Goal: Check status: Check status

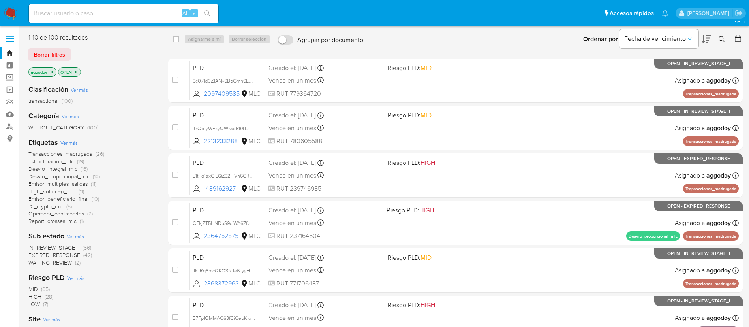
click at [724, 33] on div "Ingrese ID de usuario o caso Buscar Borrar filtros" at bounding box center [722, 39] width 13 height 24
click at [726, 37] on button at bounding box center [723, 38] width 13 height 9
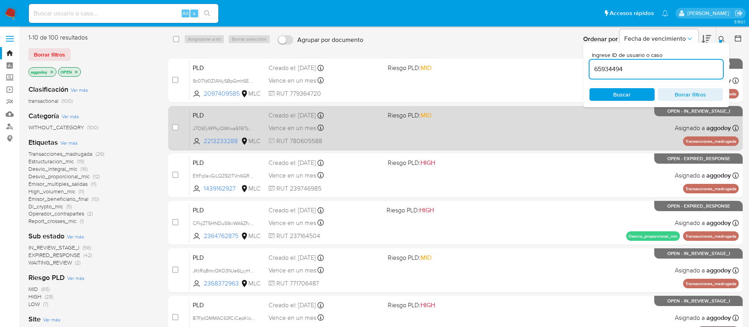
type input "65934494"
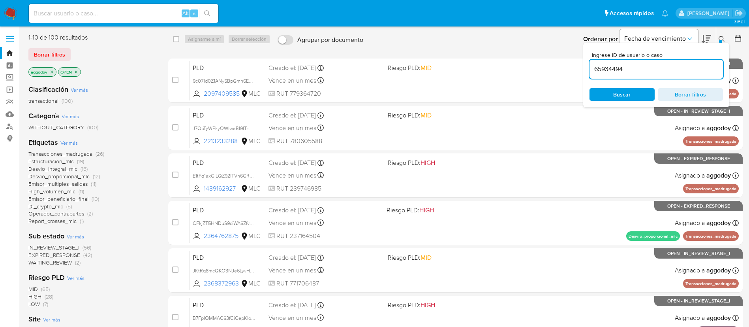
click at [721, 37] on icon at bounding box center [722, 39] width 6 height 6
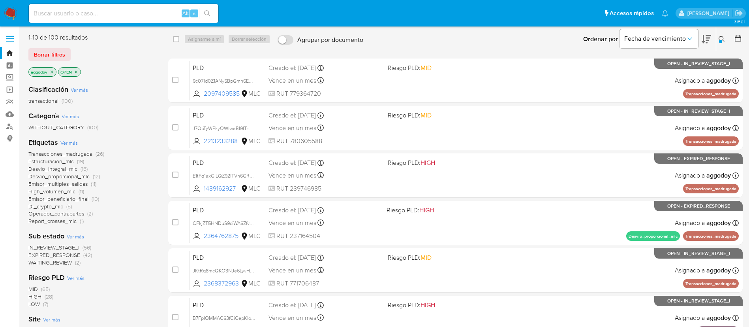
click at [721, 37] on icon at bounding box center [722, 39] width 6 height 6
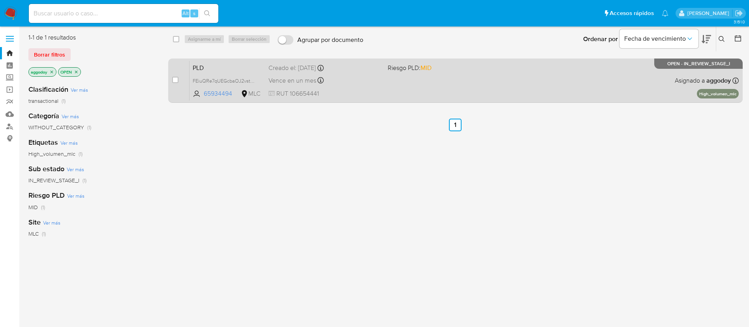
click at [550, 92] on div "PLD FEiuQRe7qUEGcbaOJ2vsthHt 65934494 MLC Riesgo PLD: MID Creado el: [DATE] Cre…" at bounding box center [464, 80] width 549 height 40
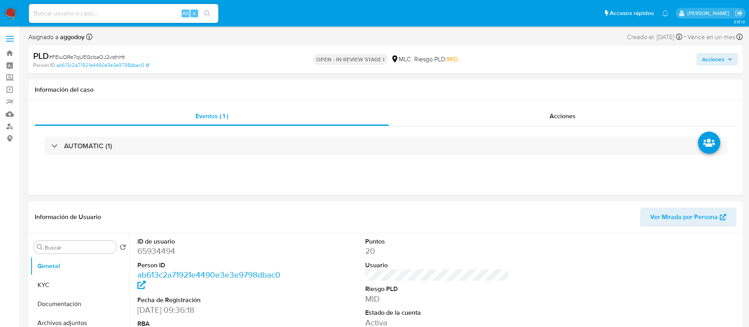
select select "10"
click at [116, 54] on span "# FEiuQRe7qUEGcbaOJ2vsthHt" at bounding box center [87, 57] width 76 height 8
copy span "FEiuQRe7qUEGcbaOJ2vsthHt"
click at [149, 246] on dd "65934494" at bounding box center [209, 250] width 144 height 11
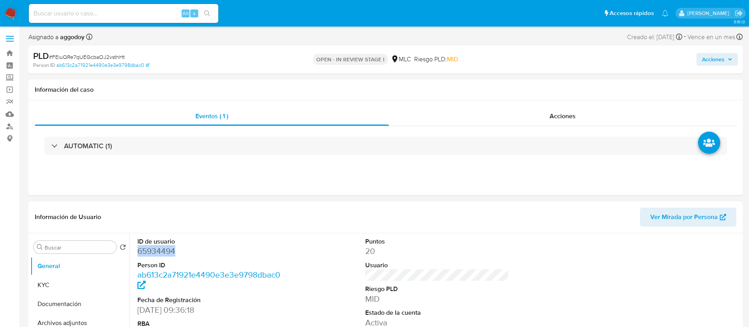
click at [149, 246] on dd "65934494" at bounding box center [209, 250] width 144 height 11
copy dd "65934494"
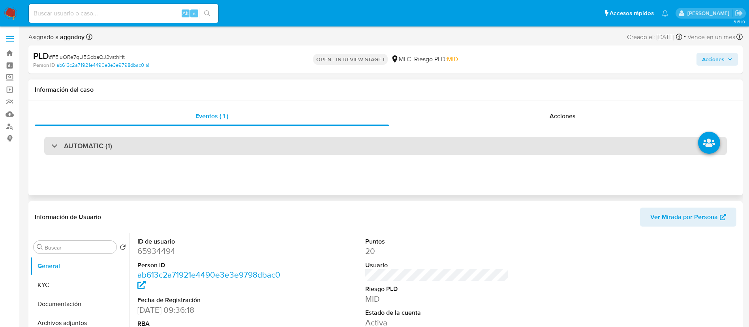
click at [145, 145] on div "AUTOMATIC (1)" at bounding box center [385, 146] width 683 height 18
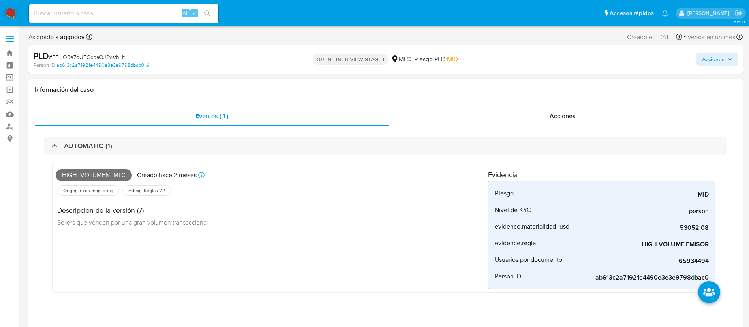
scroll to position [158, 0]
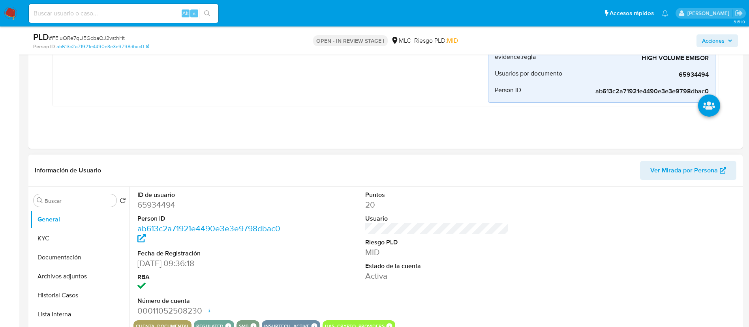
click at [161, 207] on dd "65934494" at bounding box center [209, 204] width 144 height 11
copy dd "65934494"
click at [85, 238] on button "KYC" at bounding box center [76, 238] width 92 height 19
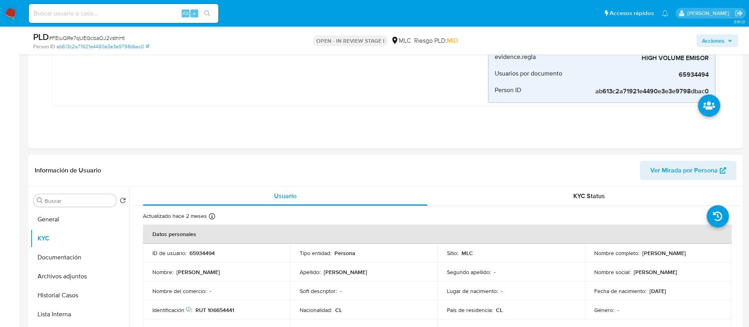
click at [232, 312] on p "RUT 106654441" at bounding box center [215, 309] width 39 height 7
copy p "106654441"
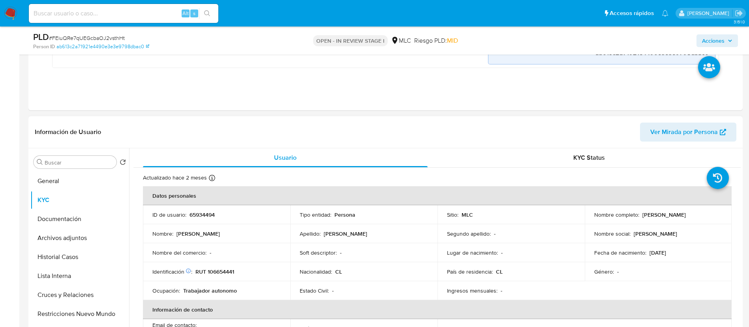
drag, startPoint x: 736, startPoint y: 169, endPoint x: 739, endPoint y: 178, distance: 9.0
click at [739, 178] on div "Usuario KYC Status Actualizado hace 2 meses Creado: 05/11/2020 22:39:04 Actuali…" at bounding box center [435, 249] width 612 height 202
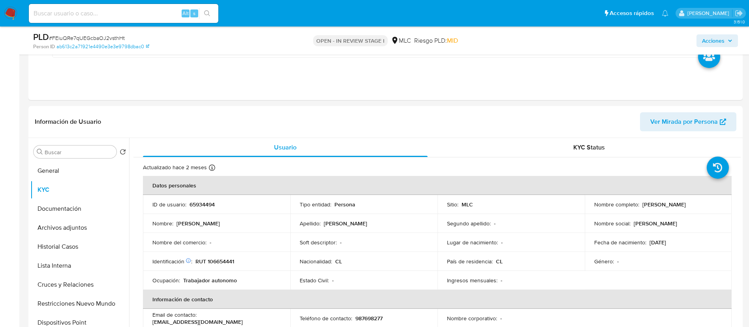
scroll to position [239, 0]
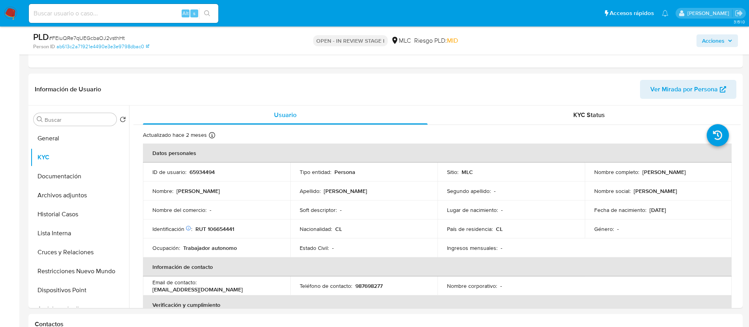
drag, startPoint x: 741, startPoint y: 125, endPoint x: 744, endPoint y: 135, distance: 10.9
drag, startPoint x: 741, startPoint y: 133, endPoint x: 740, endPoint y: 141, distance: 8.4
click at [742, 141] on div "Buscar Volver al orden por defecto General KYC Documentación Archivos adjuntos …" at bounding box center [385, 206] width 715 height 202
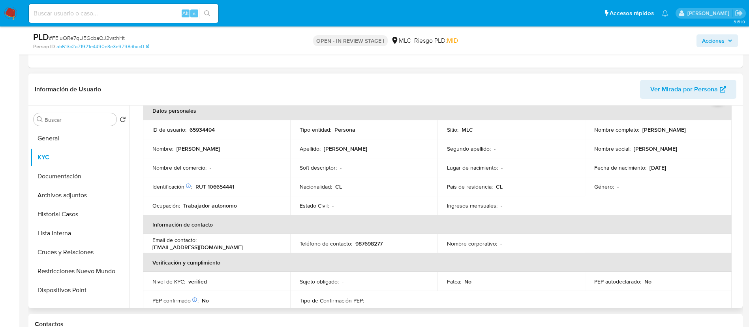
scroll to position [38, 0]
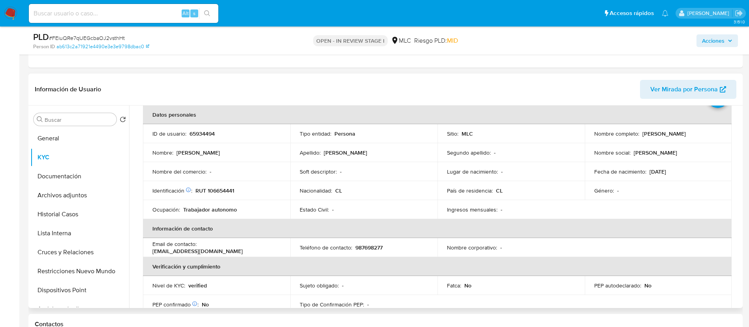
click at [528, 206] on div "Ingresos mensuales : -" at bounding box center [511, 209] width 128 height 7
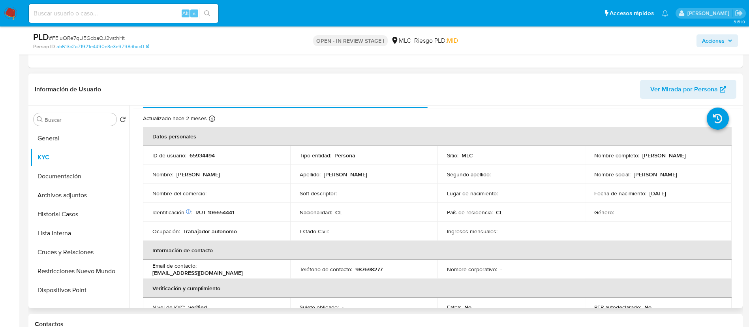
scroll to position [0, 0]
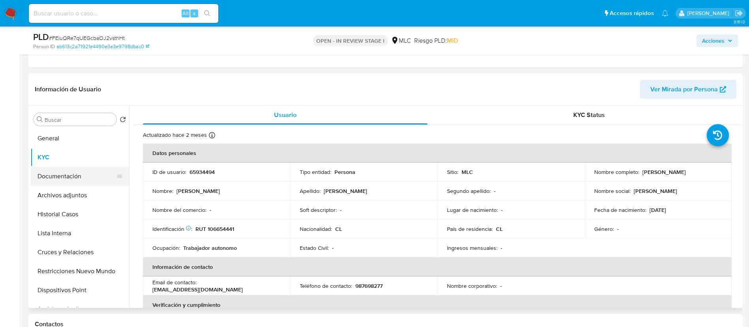
click at [90, 183] on button "Documentación" at bounding box center [76, 176] width 92 height 19
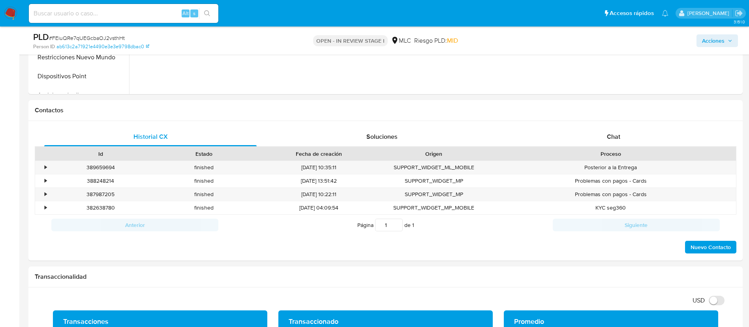
scroll to position [464, 0]
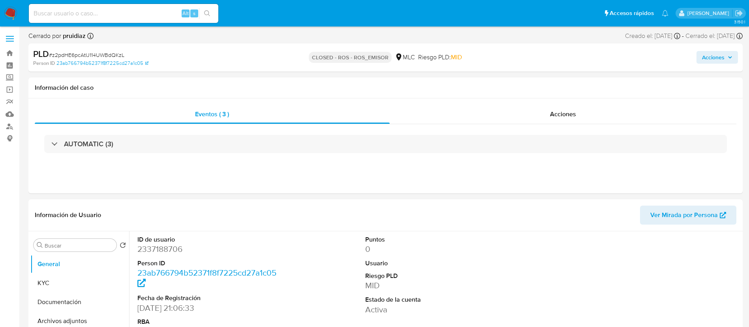
select select "10"
